Goal: Information Seeking & Learning: Learn about a topic

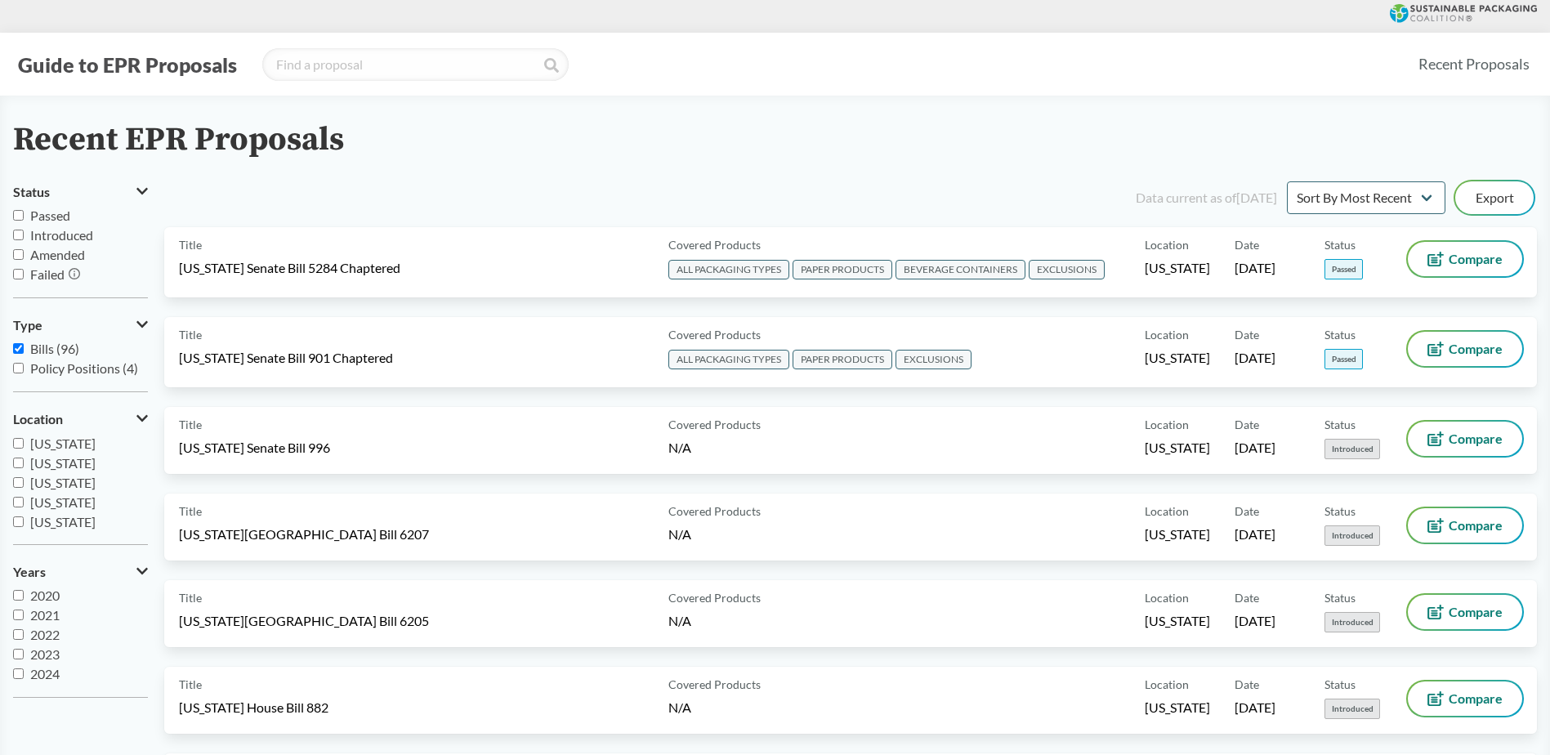
scroll to position [294, 0]
click at [78, 444] on span "[US_STATE]" at bounding box center [62, 443] width 65 height 16
click at [24, 444] on input "[US_STATE]" at bounding box center [18, 442] width 11 height 11
checkbox input "true"
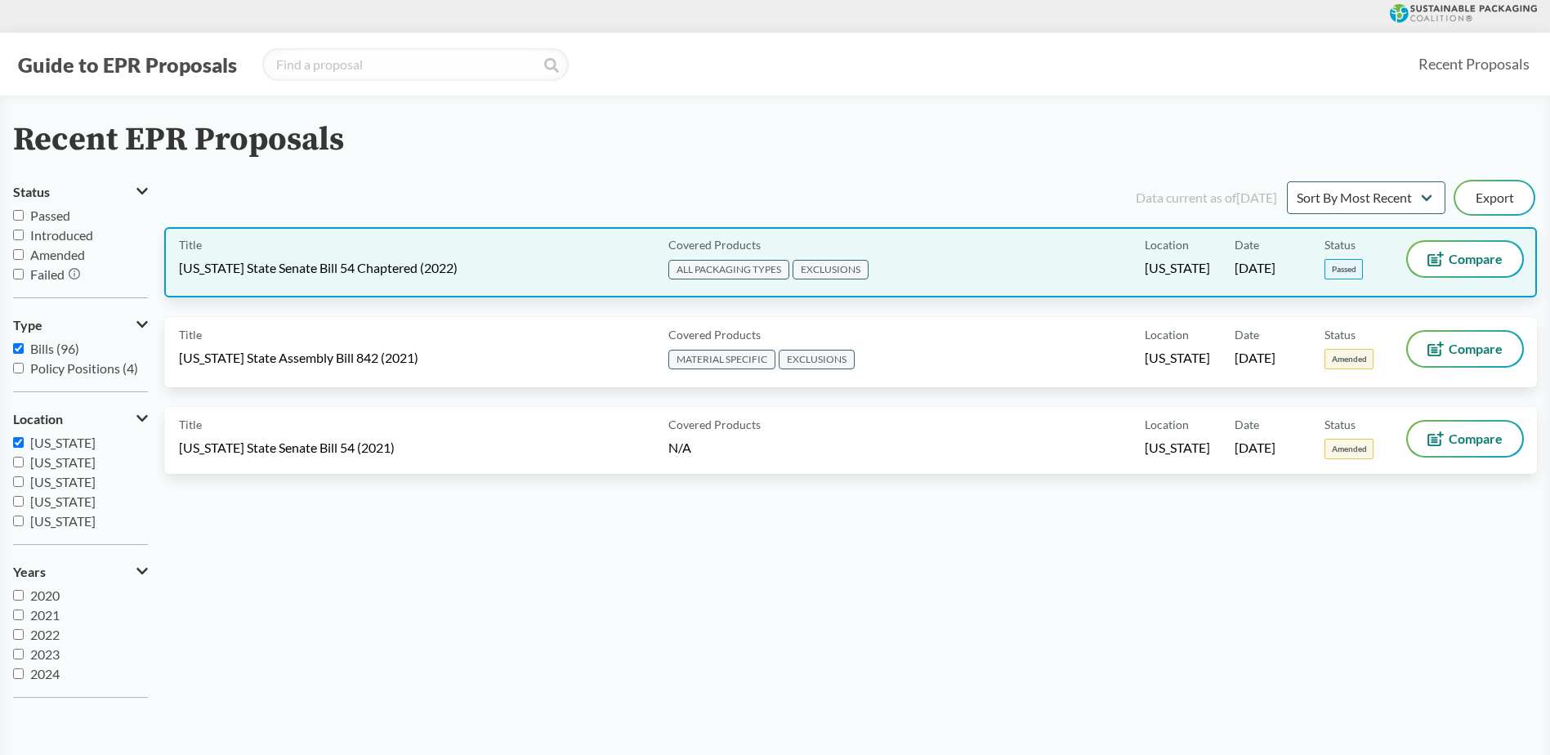
click at [628, 252] on div "Title [US_STATE] State Senate Bill 54 Chaptered (2022)" at bounding box center [420, 262] width 483 height 41
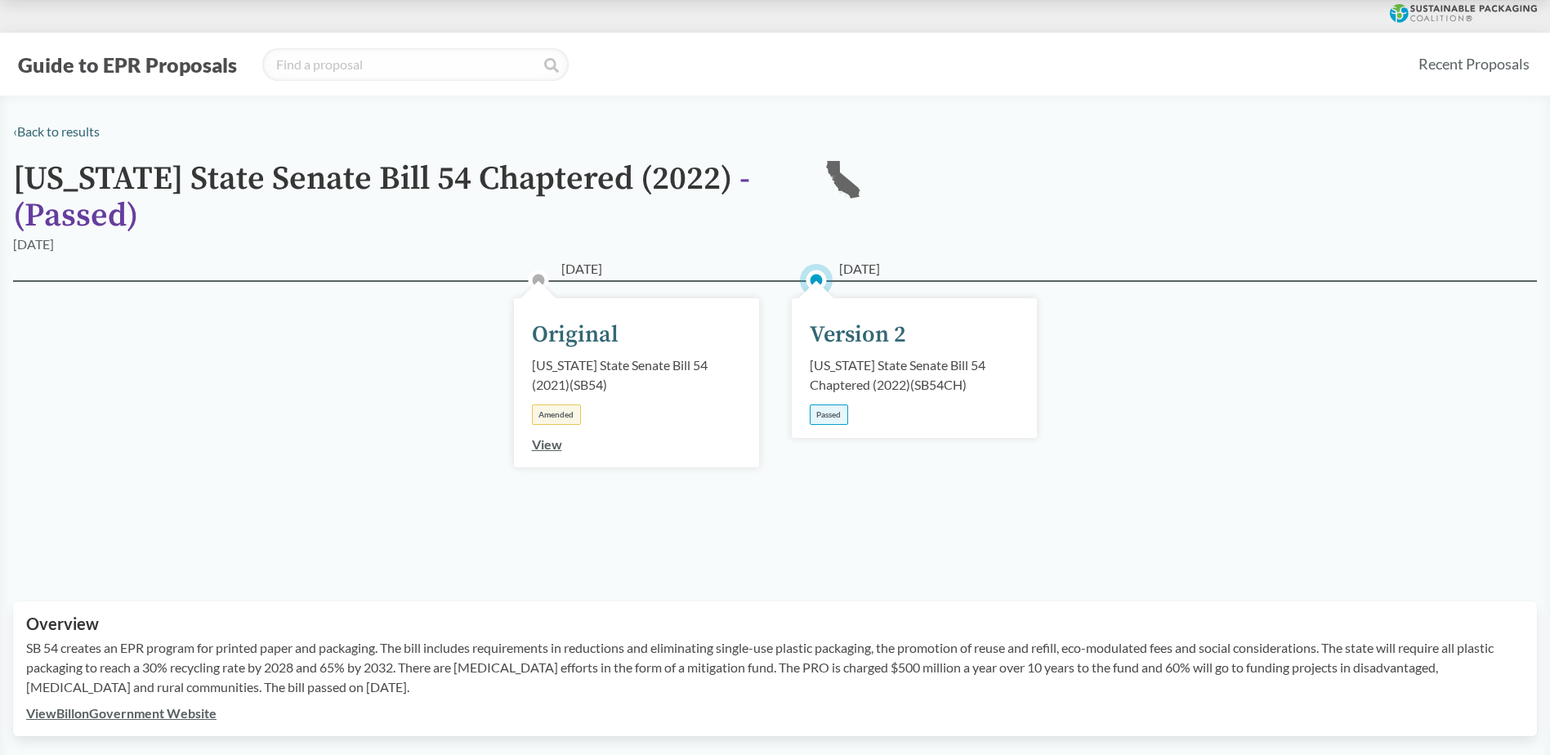
click at [850, 334] on div "Version 2" at bounding box center [858, 335] width 96 height 34
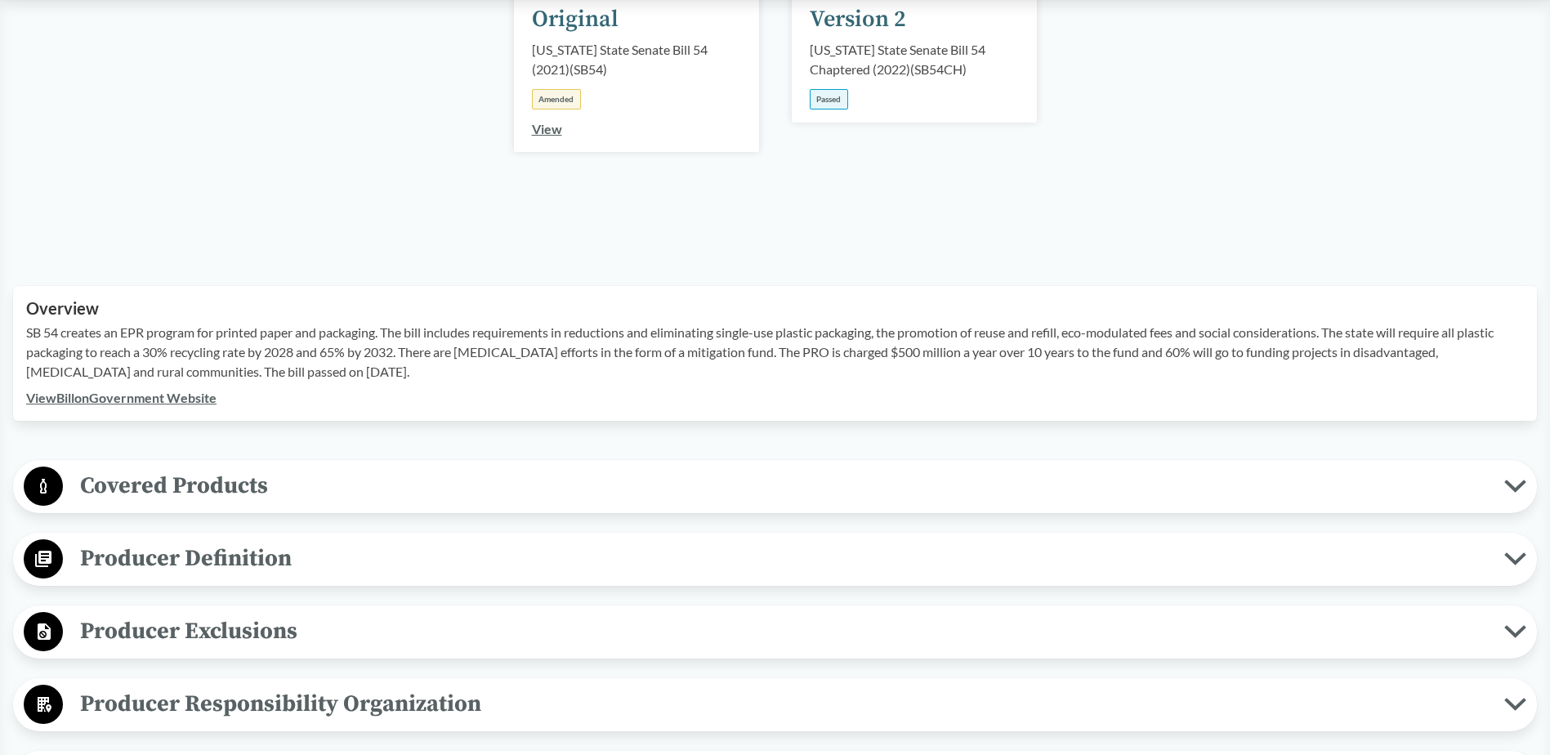
scroll to position [327, 0]
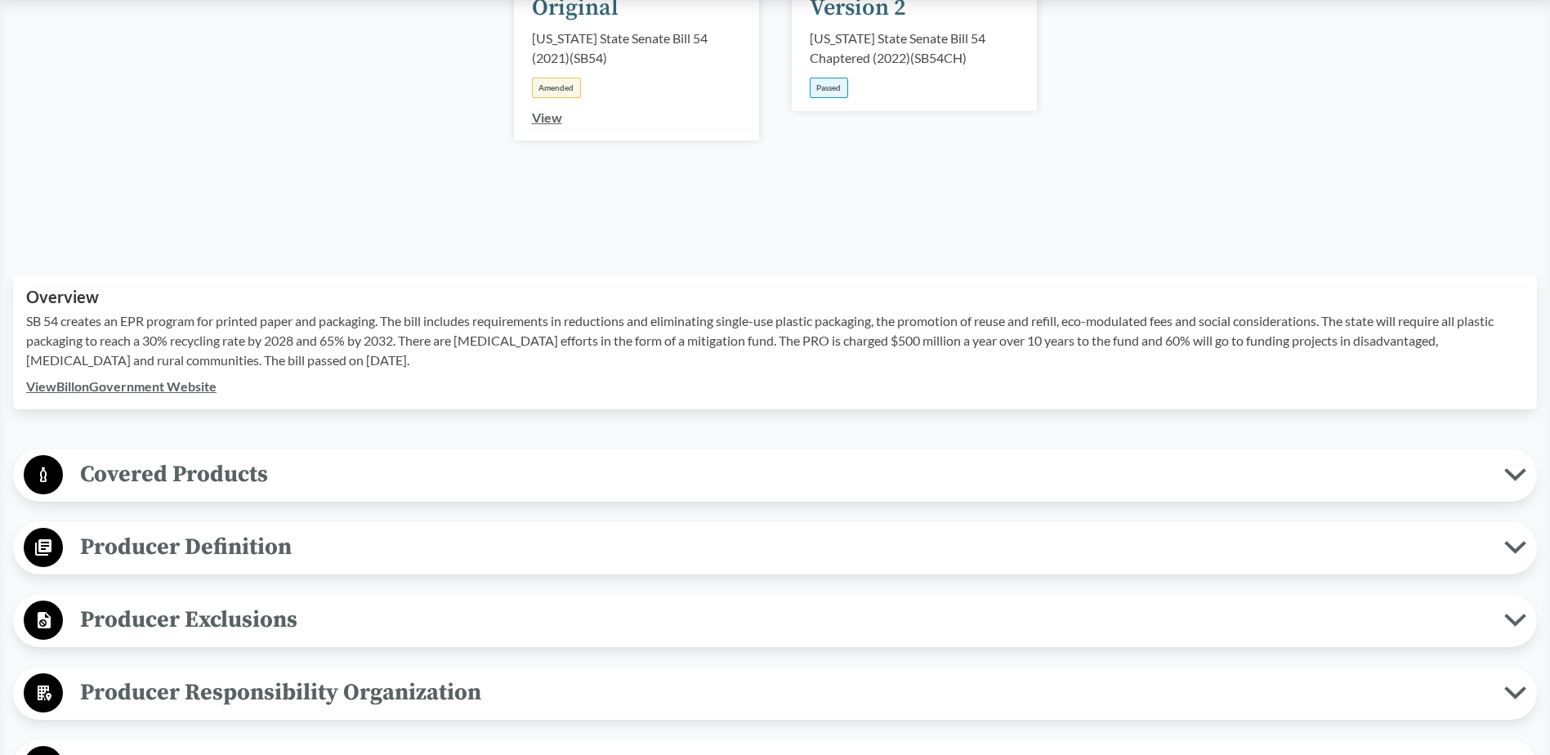
click at [257, 464] on span "Covered Products" at bounding box center [783, 474] width 1441 height 37
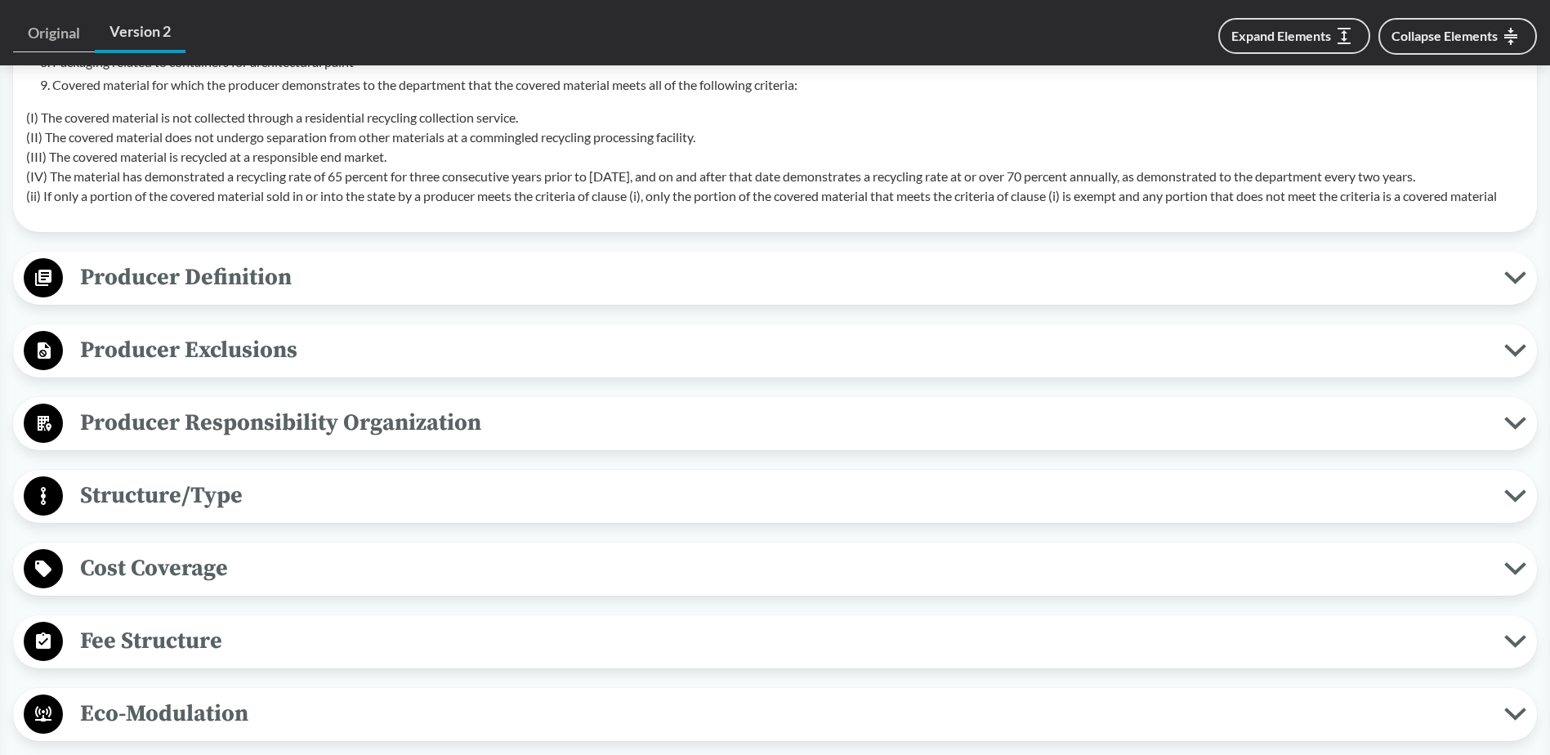
scroll to position [1144, 0]
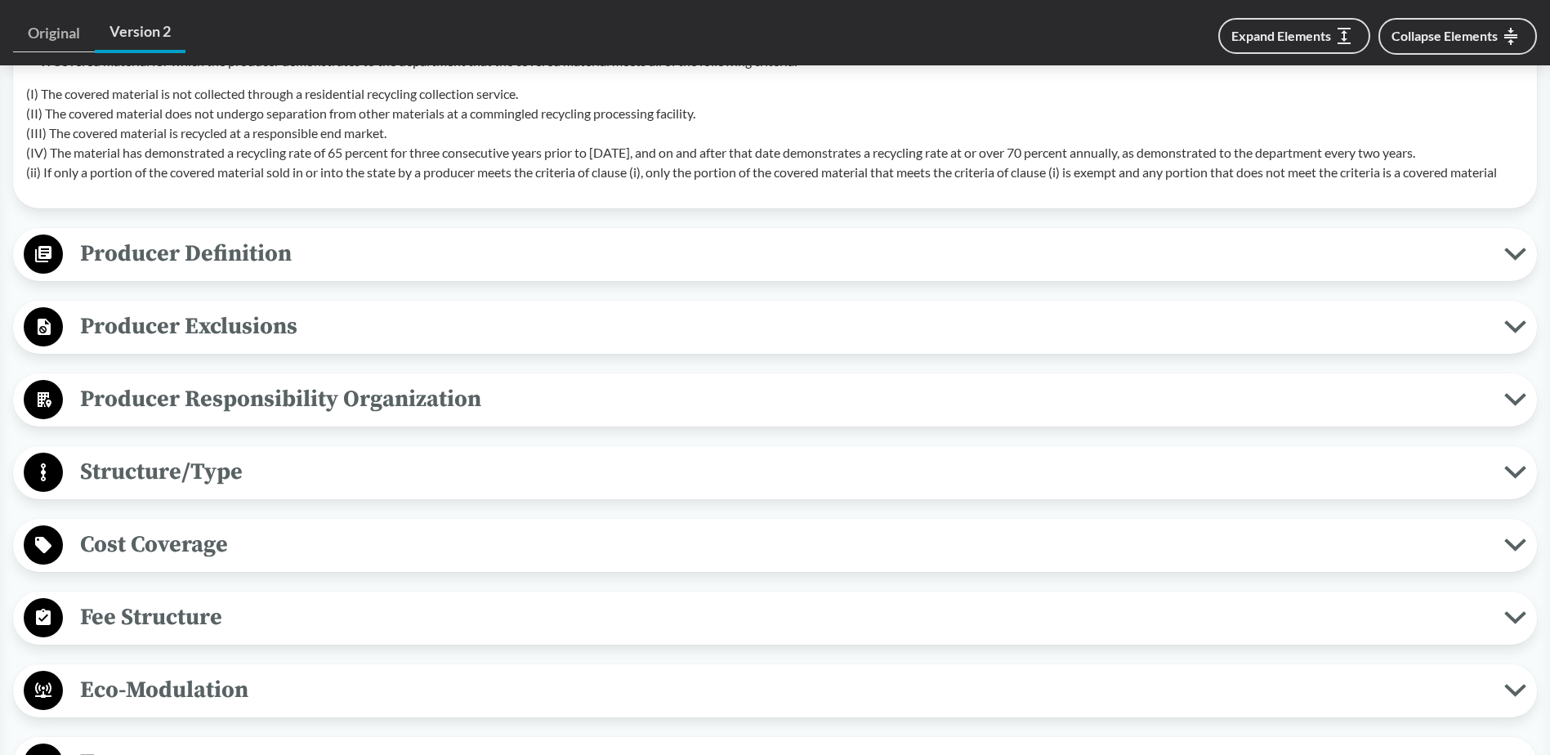
click at [40, 261] on icon at bounding box center [43, 254] width 16 height 16
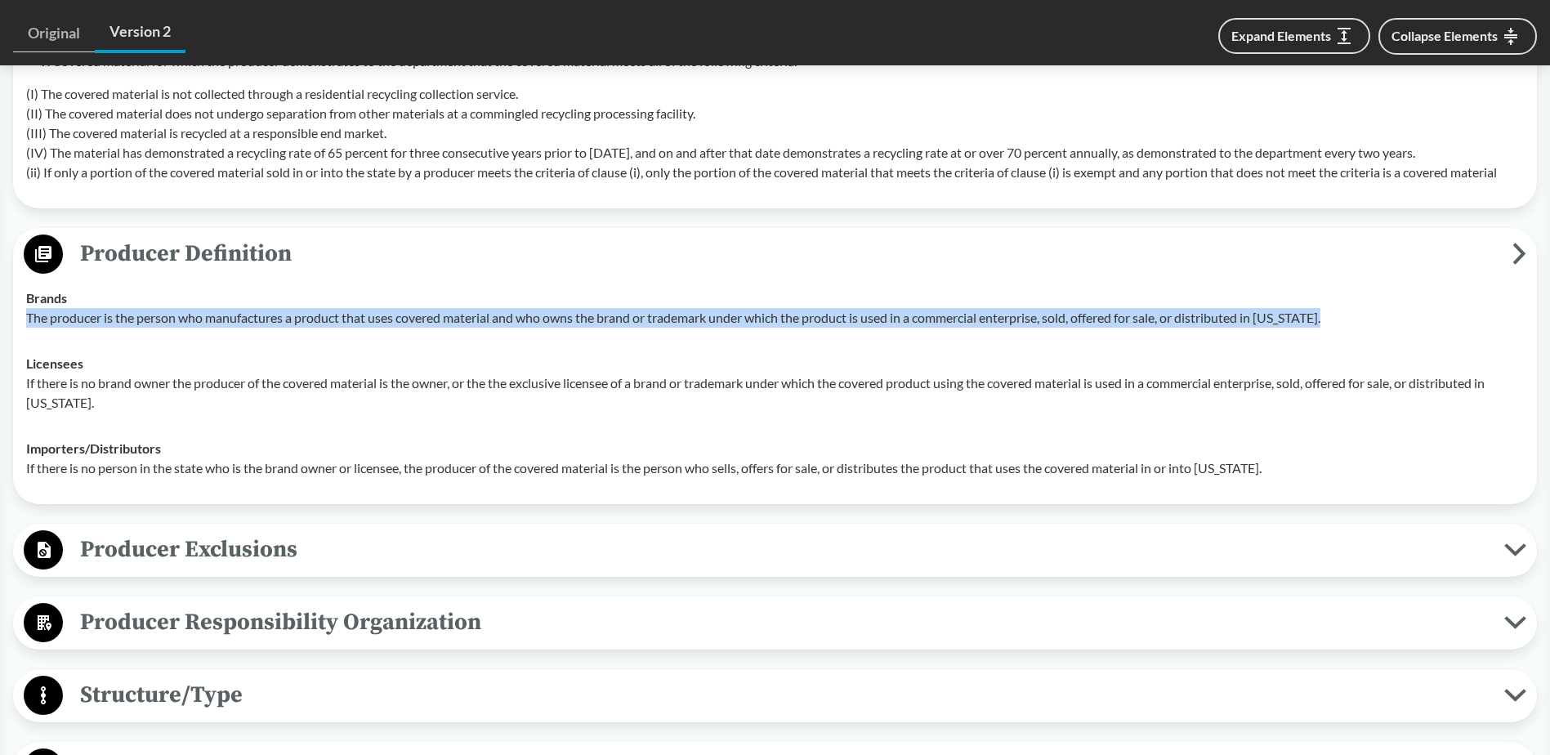
drag, startPoint x: 1340, startPoint y: 316, endPoint x: 29, endPoint y: 322, distance: 1310.7
click at [29, 322] on p "The producer is the person who manufactures a product that uses covered materia…" at bounding box center [775, 318] width 1498 height 20
copy p "The producer is the person who manufactures a product that uses covered materia…"
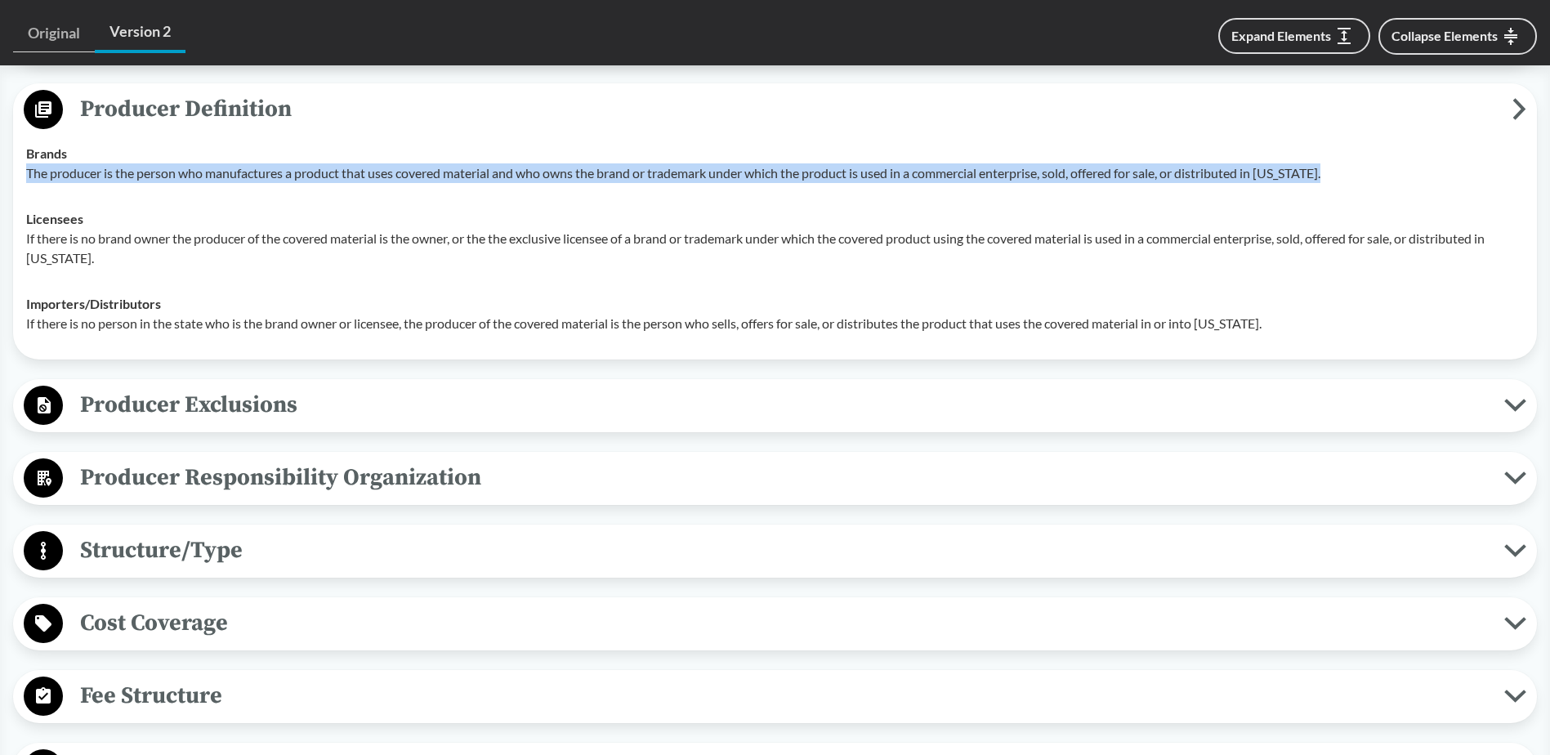
scroll to position [1226, 0]
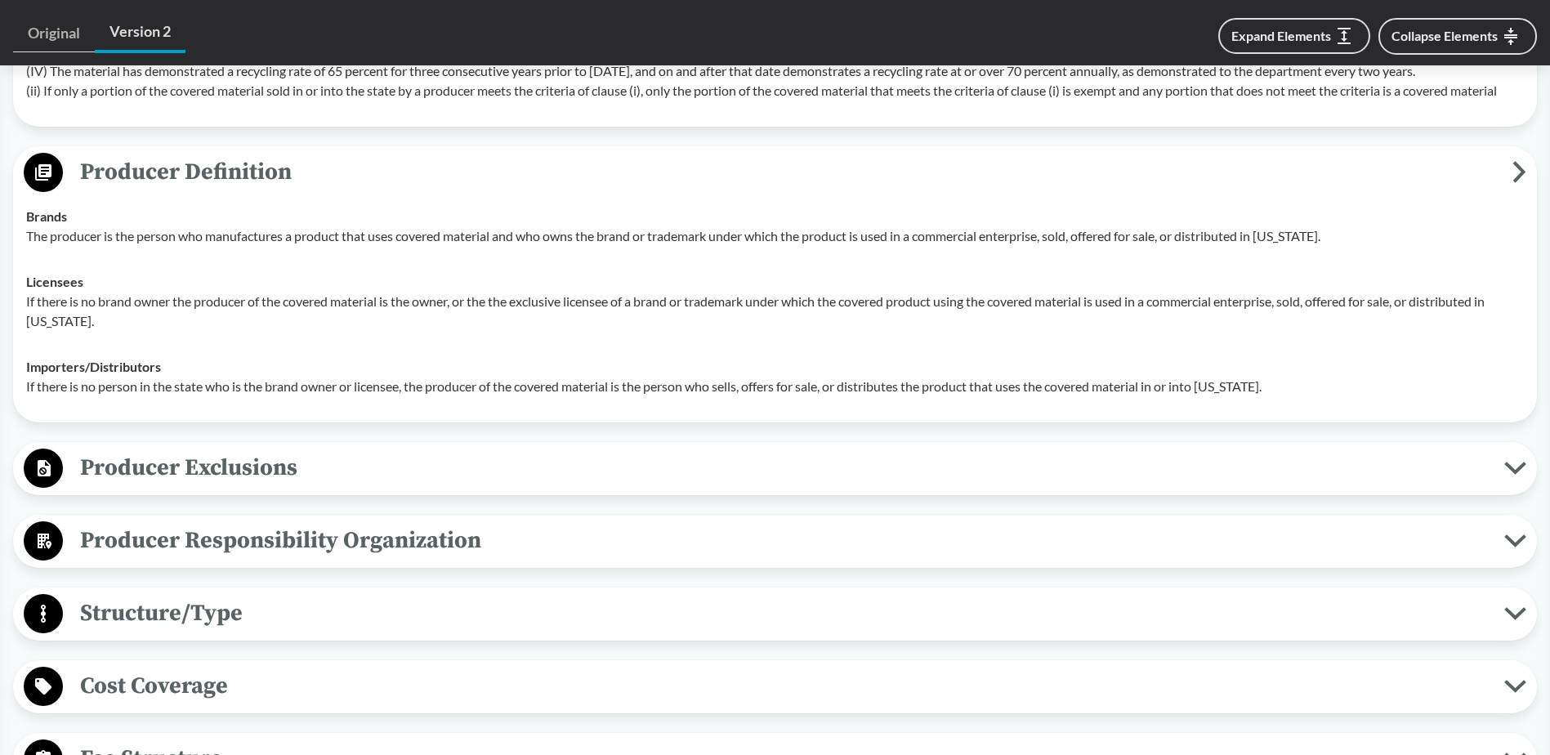
click at [159, 289] on div "Licensees If there is no brand owner the producer of the covered material is th…" at bounding box center [775, 301] width 1498 height 59
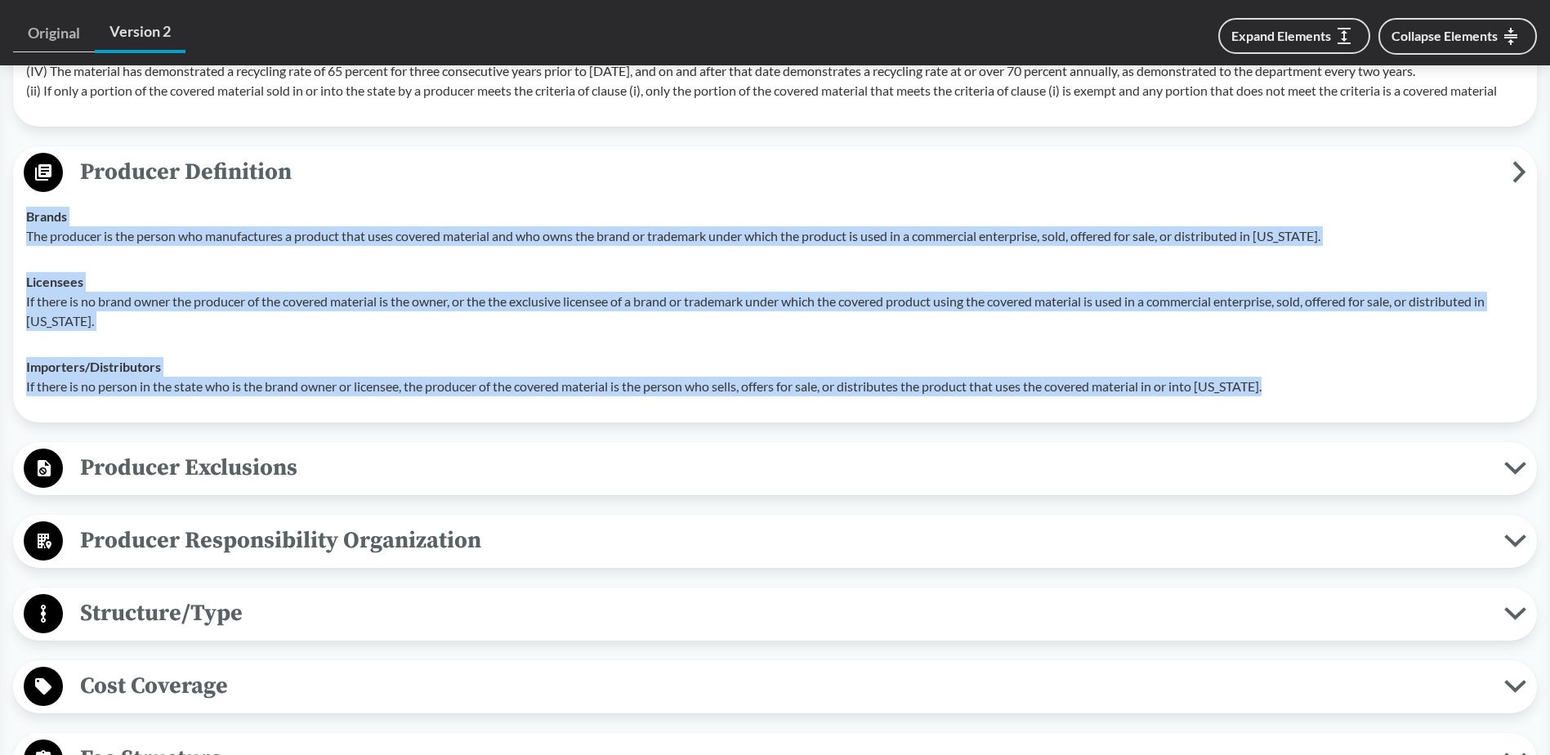
drag, startPoint x: 27, startPoint y: 217, endPoint x: 1333, endPoint y: 392, distance: 1317.6
click at [1333, 392] on tbody "Brands The producer is the person who manufactures a product that uses covered …" at bounding box center [775, 302] width 1513 height 216
copy tbody "Brands The producer is the person who manufactures a product that uses covered …"
